Goal: Information Seeking & Learning: Find specific fact

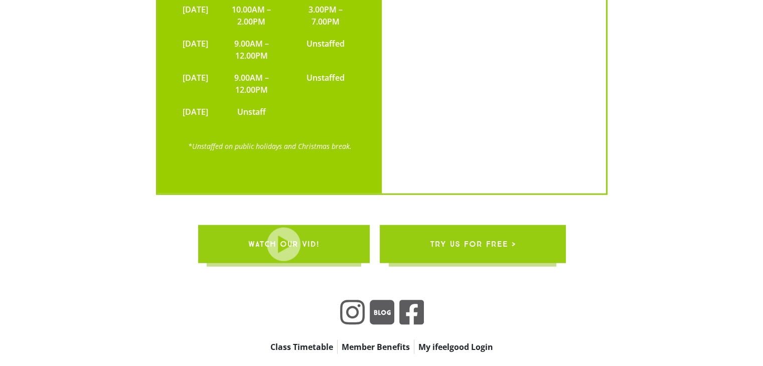
scroll to position [2391, 0]
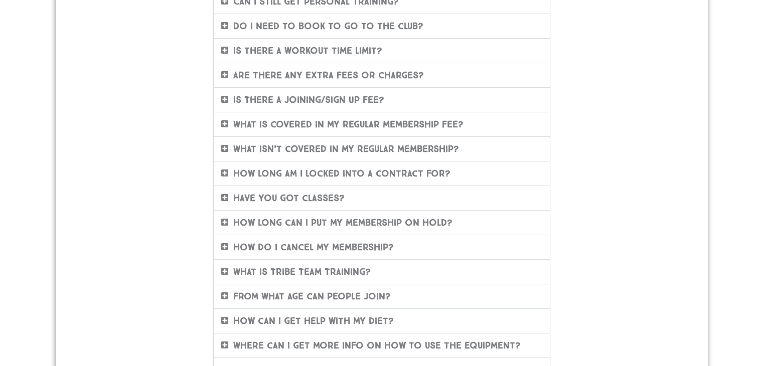
scroll to position [354, 0]
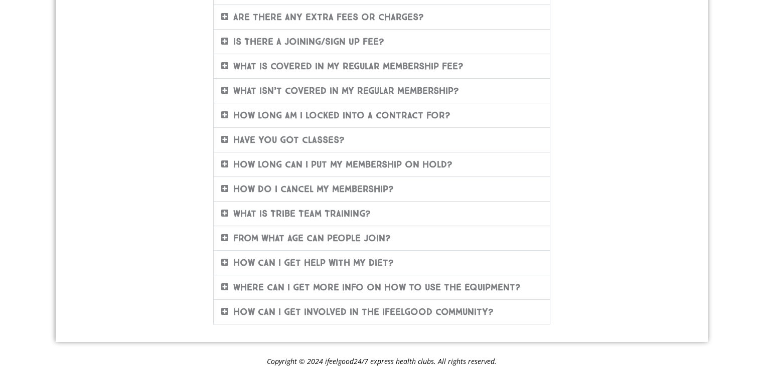
click at [264, 236] on link "From what age can people join?" at bounding box center [312, 238] width 158 height 11
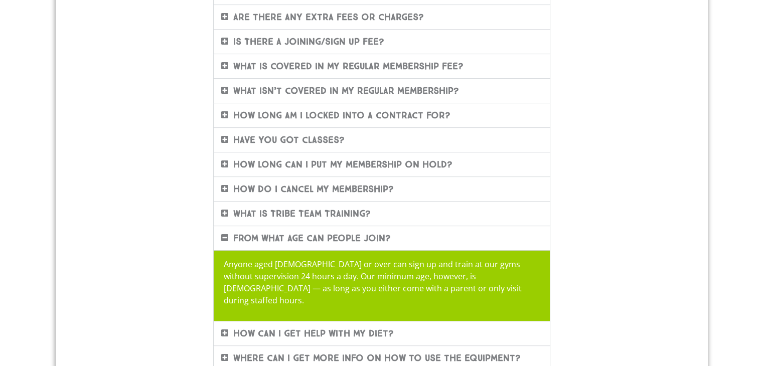
scroll to position [0, 0]
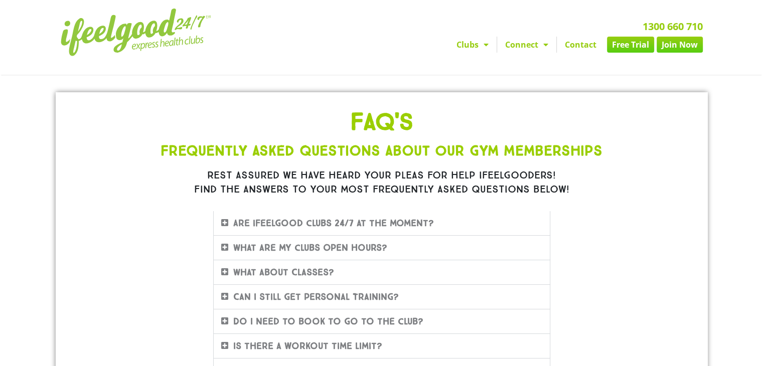
click at [287, 221] on link "Are ifeelgood clubs 24/7 at the moment?" at bounding box center [333, 223] width 201 height 11
